Goal: Transaction & Acquisition: Download file/media

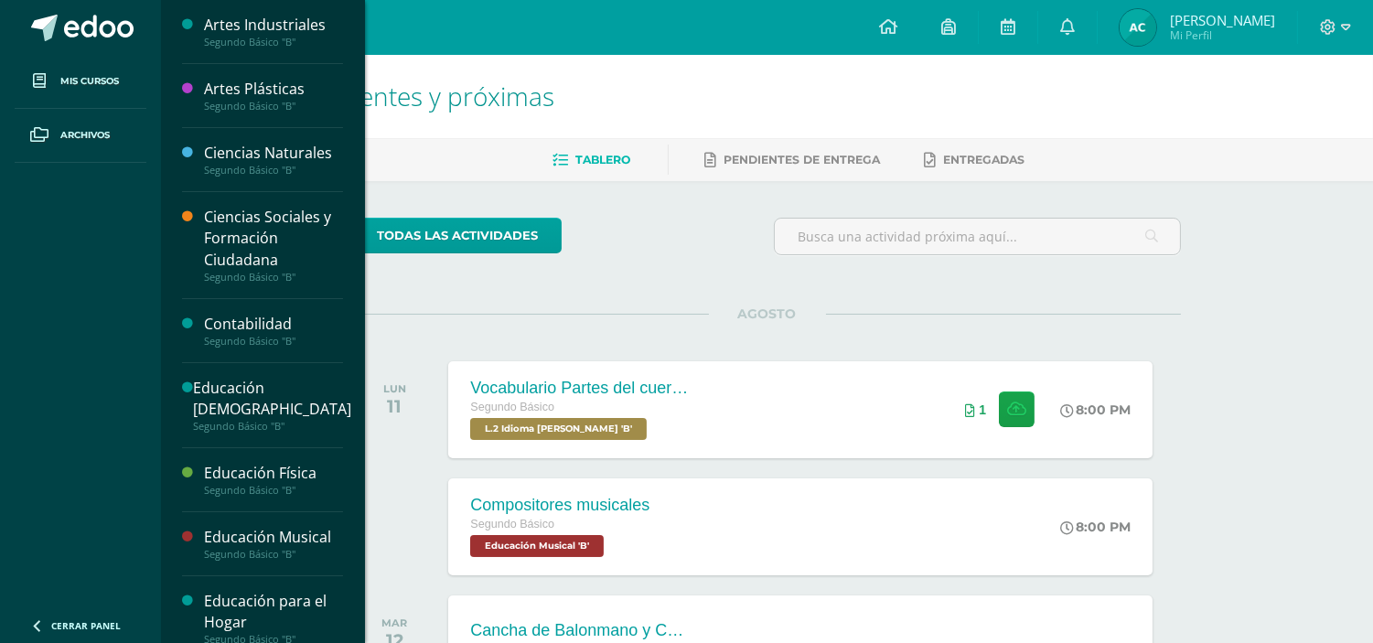
click at [238, 327] on div "Contabilidad" at bounding box center [273, 324] width 139 height 21
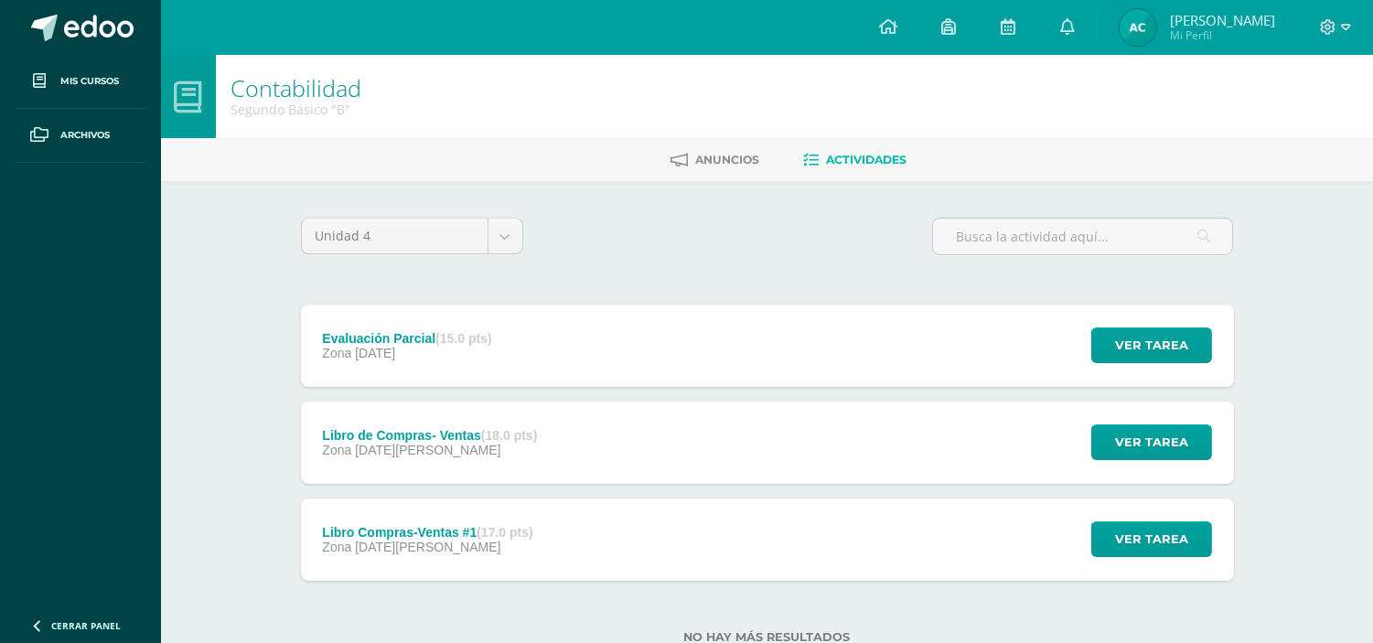
click at [623, 437] on div "Libro de Compras- Ventas (18.0 pts) Zona 20 de Agosto Ver tarea Libro de Compra…" at bounding box center [767, 443] width 933 height 82
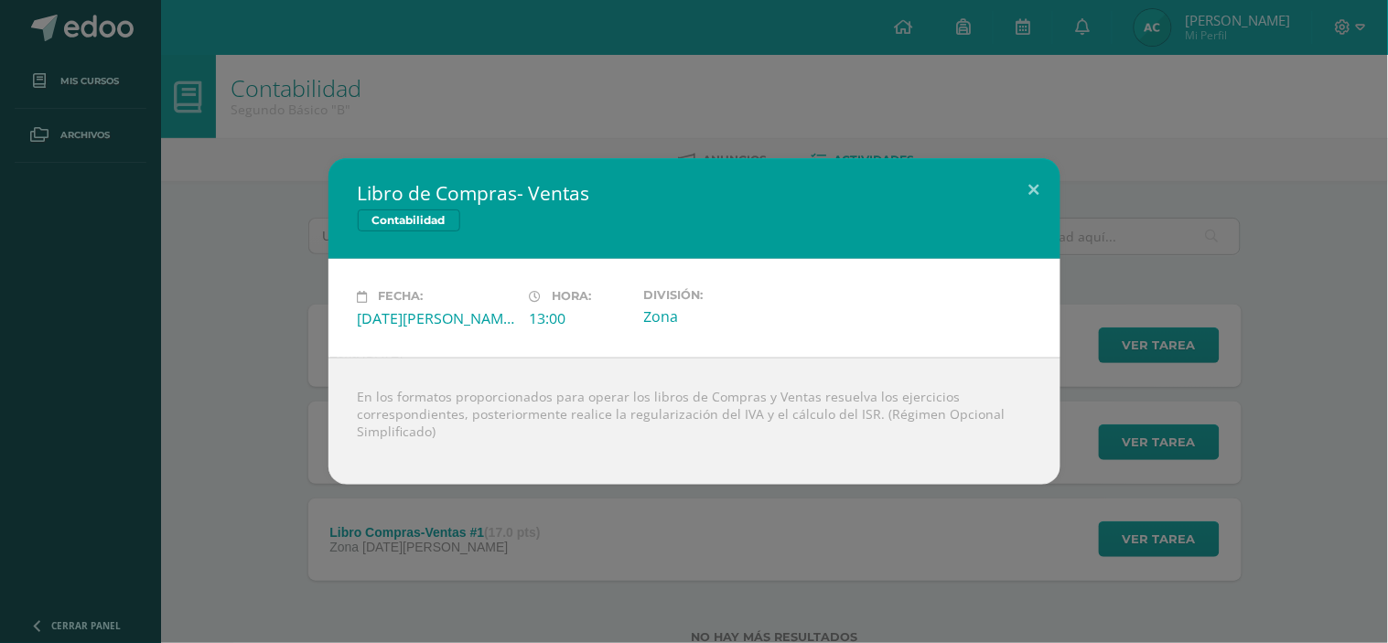
click at [223, 483] on div "Libro de Compras- Ventas Contabilidad Fecha: Miércoles 20 de Agosto Hora: 13:00…" at bounding box center [693, 321] width 1373 height 326
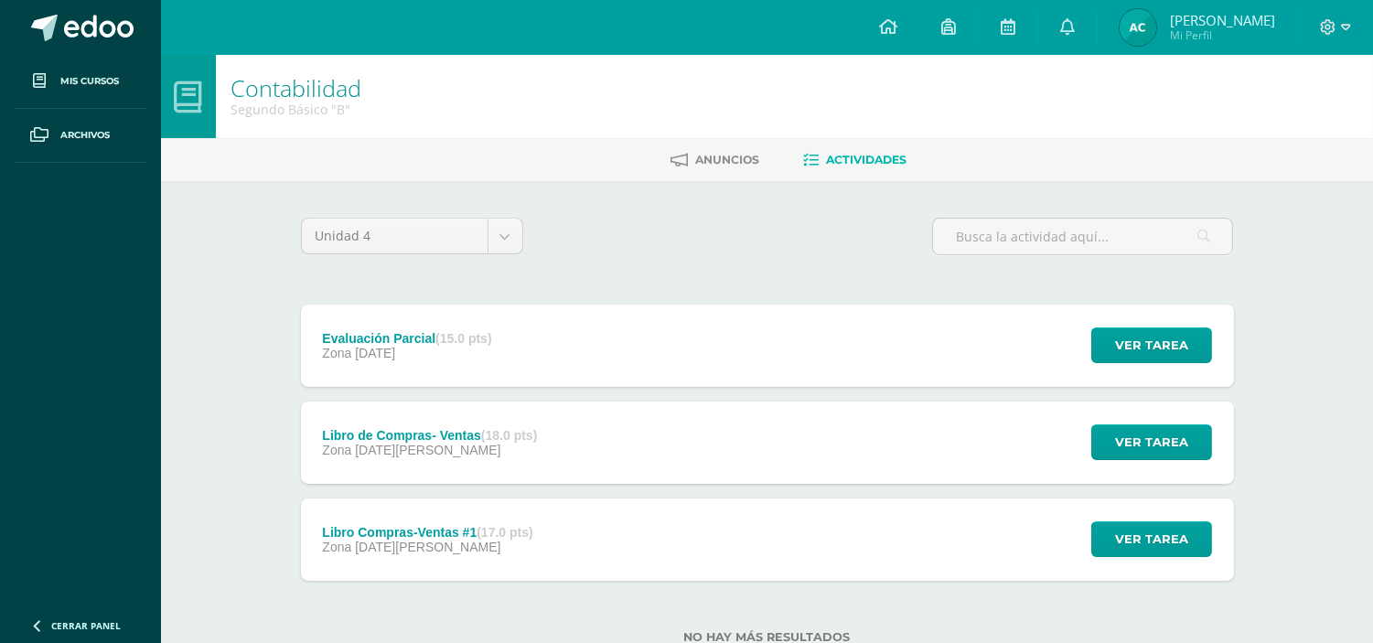
click at [352, 512] on div "Libro Compras-Ventas #1 (17.0 pts) Zona 13 de Agosto" at bounding box center [428, 540] width 254 height 82
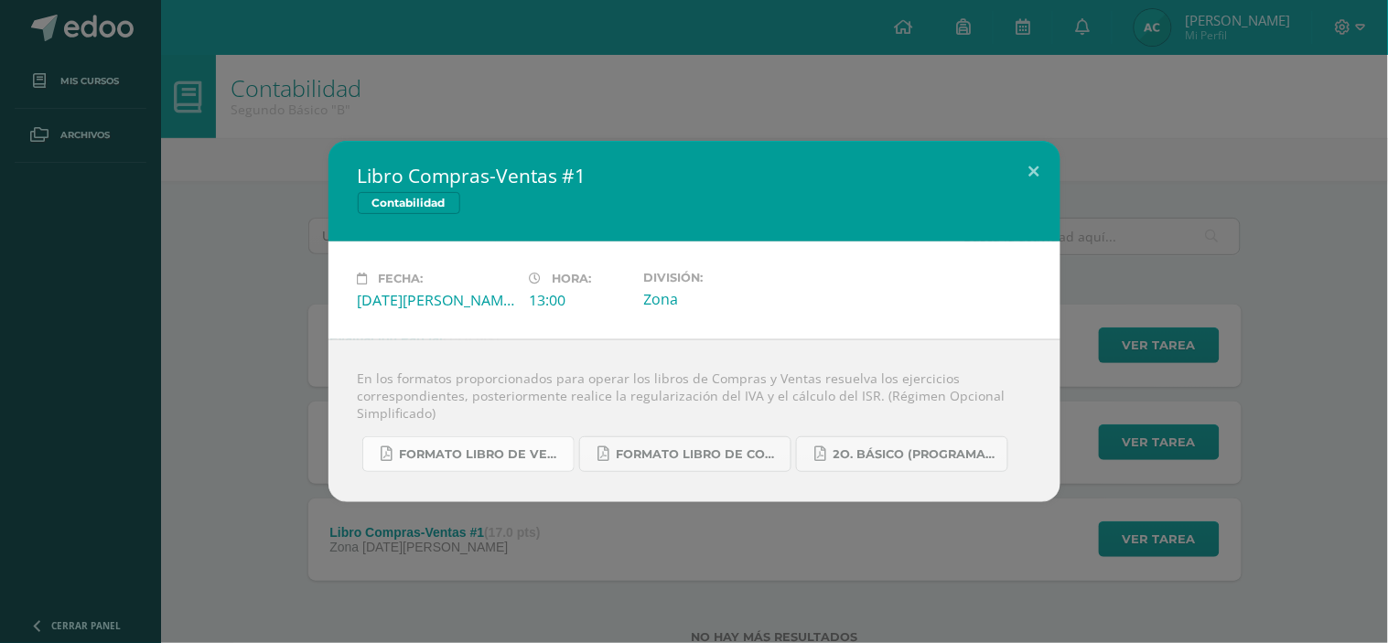
click at [523, 458] on span "Formato Libro de Ventas.pdf" at bounding box center [482, 454] width 165 height 15
